Goal: Check status: Check status

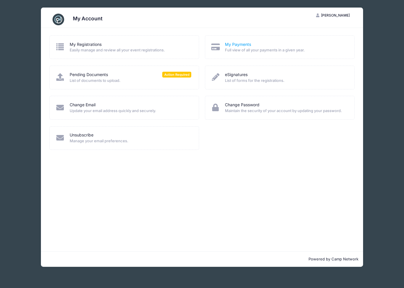
click at [229, 45] on link "My Payments" at bounding box center [238, 44] width 26 height 6
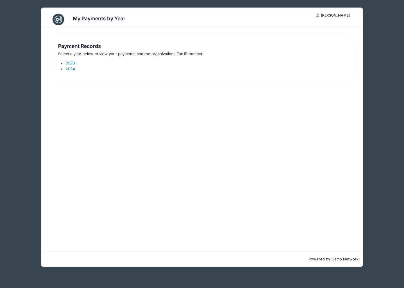
click at [70, 70] on link "2024" at bounding box center [70, 68] width 9 height 5
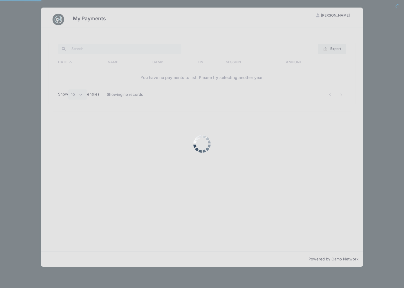
select select "10"
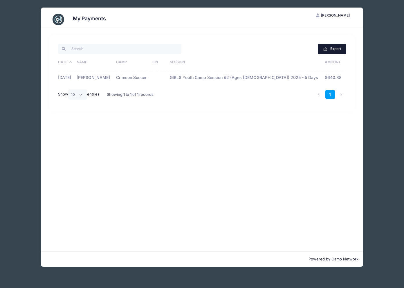
click at [334, 50] on button "Export" at bounding box center [331, 49] width 28 height 10
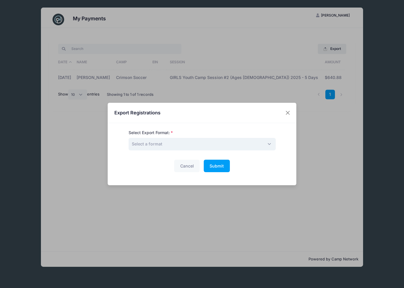
click at [197, 145] on span "Select a format" at bounding box center [201, 144] width 147 height 12
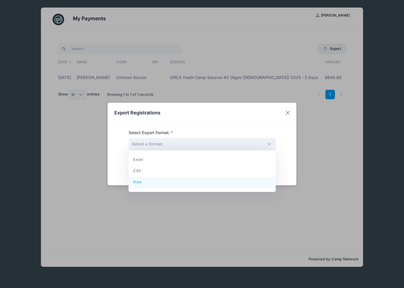
select select "print"
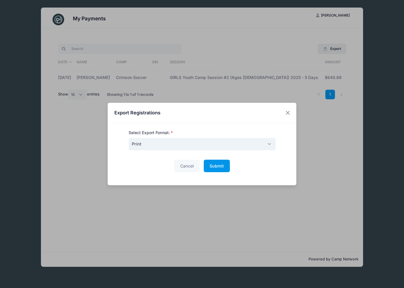
click at [217, 166] on span "Submit" at bounding box center [216, 165] width 14 height 5
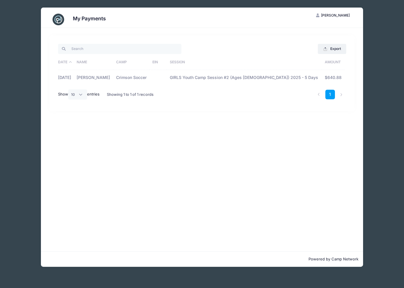
click at [22, 83] on div "My Payments WV William Vincent My Account Logout Export Excel CSV Print Date Na…" at bounding box center [202, 137] width 386 height 274
click at [391, 123] on div "My Payments WV William Vincent My Account Logout Export Excel CSV Print Date Na…" at bounding box center [202, 137] width 386 height 274
click at [16, 72] on div "My Payments WV William Vincent My Account Logout Export Excel CSV Print Date Na…" at bounding box center [202, 137] width 386 height 274
click at [14, 109] on div "My Payments WV William Vincent My Account Logout Export Excel CSV Print Date Na…" at bounding box center [202, 137] width 386 height 274
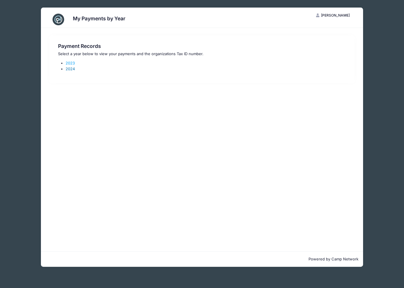
click at [71, 68] on link "2024" at bounding box center [70, 68] width 9 height 5
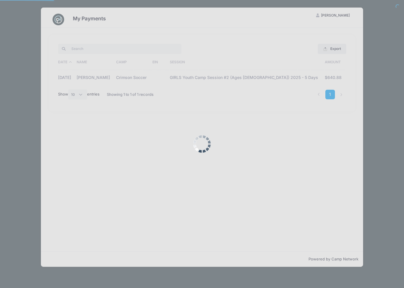
select select "10"
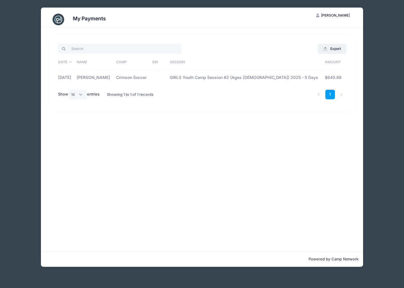
click at [219, 80] on td "GIRLS Youth Camp Session #2 (Ages [DEMOGRAPHIC_DATA]) 2025 - 5 Days" at bounding box center [244, 77] width 155 height 15
click at [74, 77] on td "12/23/2024" at bounding box center [66, 77] width 16 height 15
click at [341, 95] on li at bounding box center [341, 95] width 10 height 10
click at [329, 77] on td "$640.88" at bounding box center [333, 77] width 23 height 15
click at [335, 48] on button "Export" at bounding box center [331, 49] width 28 height 10
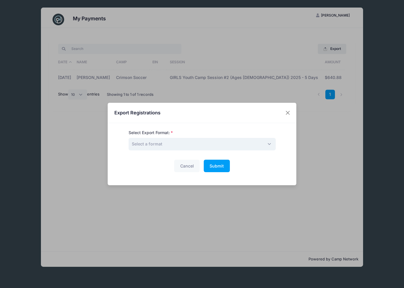
click at [210, 146] on span "Select a format" at bounding box center [201, 144] width 147 height 12
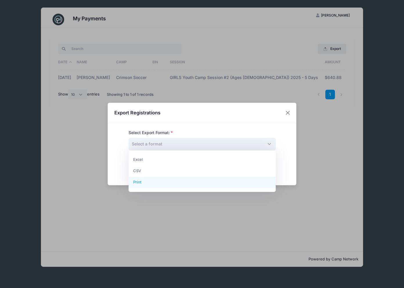
select select "print"
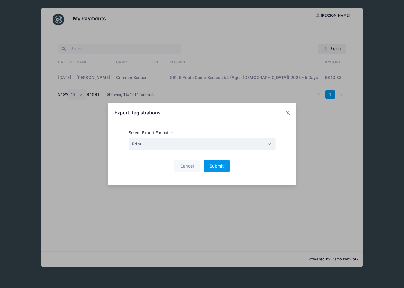
click at [210, 168] on button "Submit Please wait..." at bounding box center [217, 165] width 26 height 12
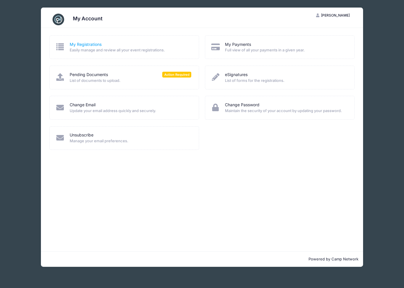
click at [97, 46] on link "My Registrations" at bounding box center [86, 44] width 32 height 6
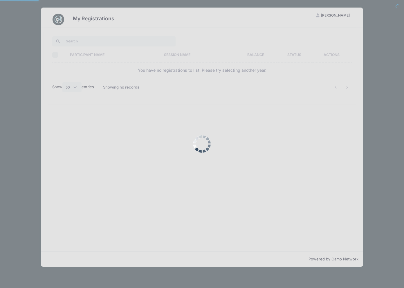
select select "50"
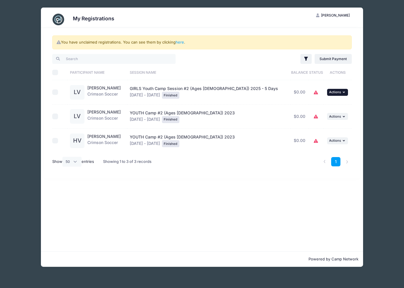
click at [337, 92] on span "Actions" at bounding box center [335, 92] width 12 height 4
click at [320, 105] on link "View Registration" at bounding box center [316, 104] width 52 height 11
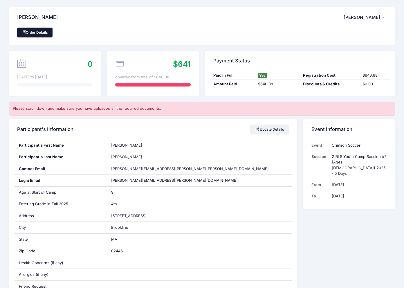
click at [41, 31] on link "Order Details" at bounding box center [34, 33] width 35 height 10
